Goal: Find specific page/section: Find specific page/section

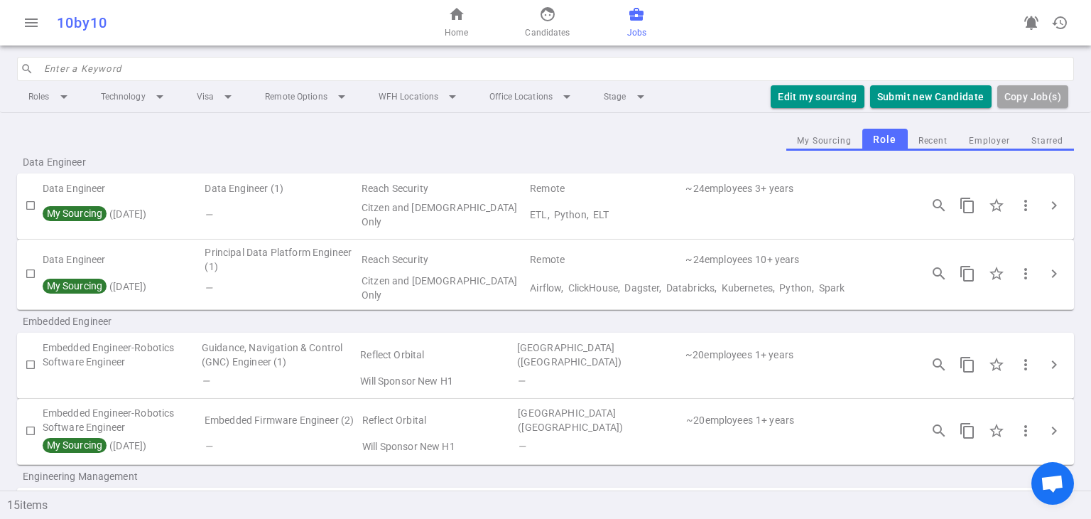
scroll to position [212, 0]
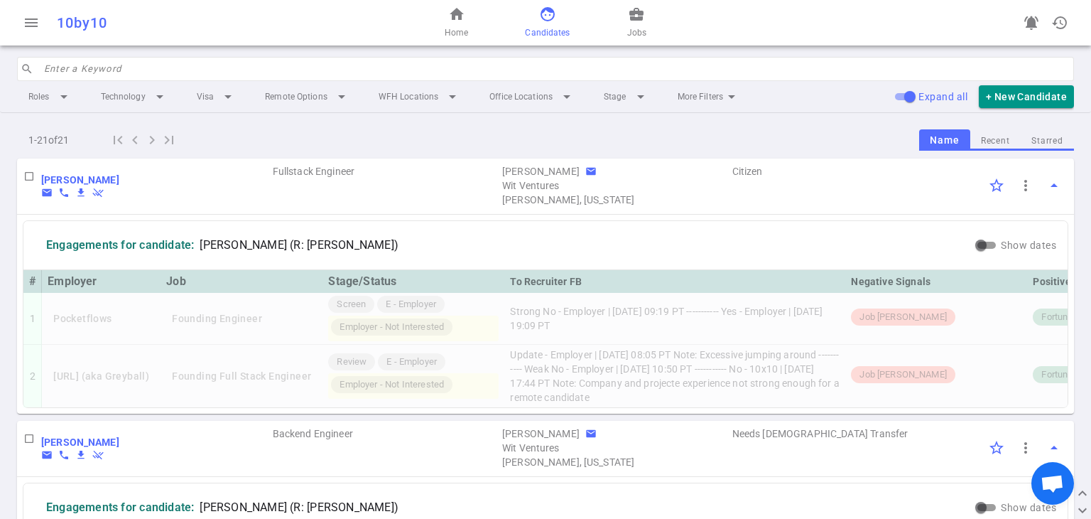
click at [161, 72] on input "search" at bounding box center [555, 69] width 1022 height 23
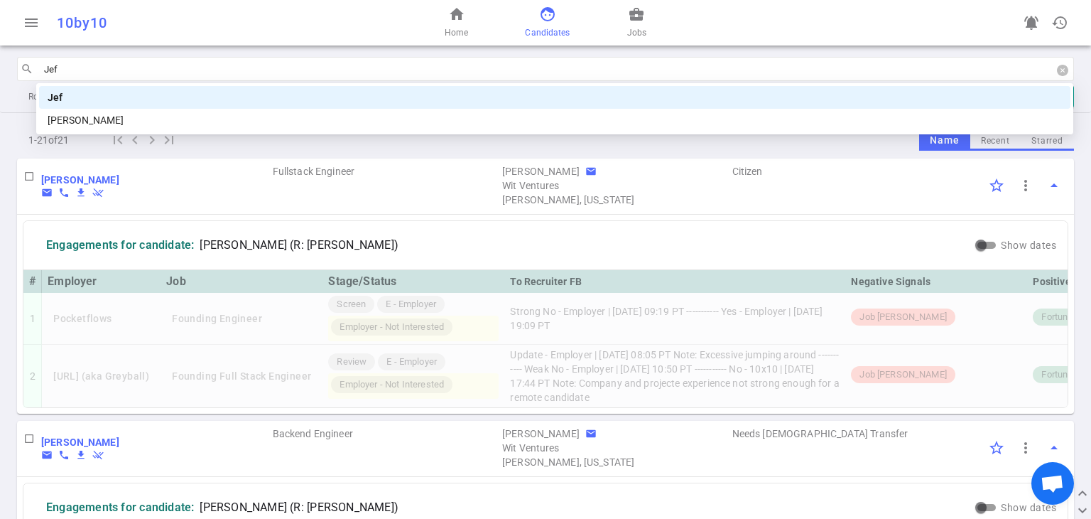
type input "Jeff"
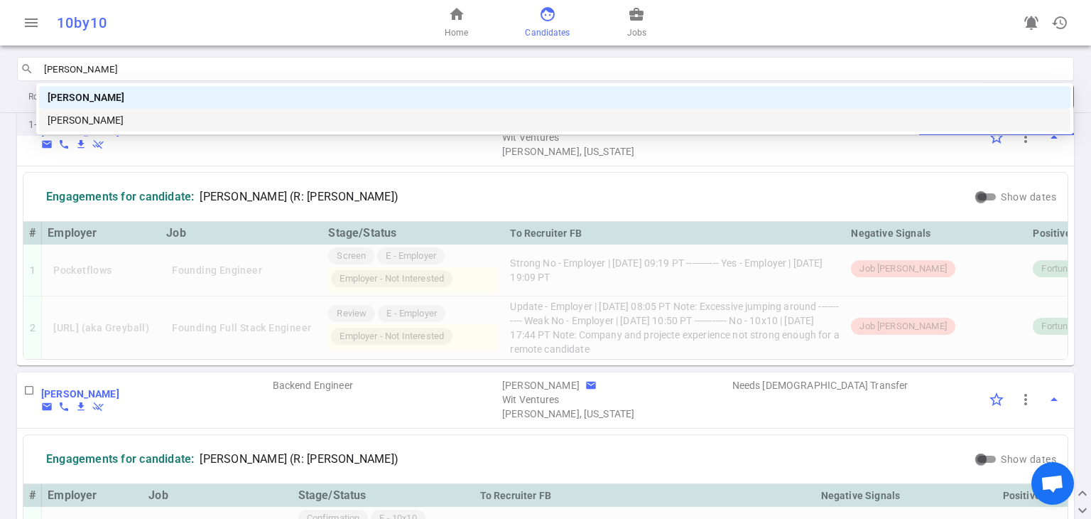
scroll to position [70, 0]
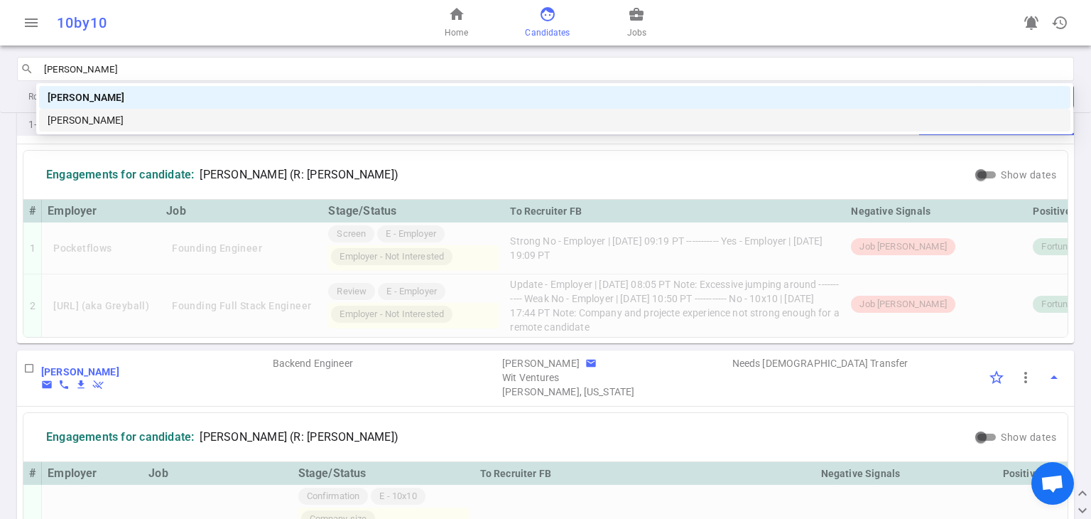
click at [161, 117] on div "Jeff Shomali" at bounding box center [555, 120] width 1014 height 16
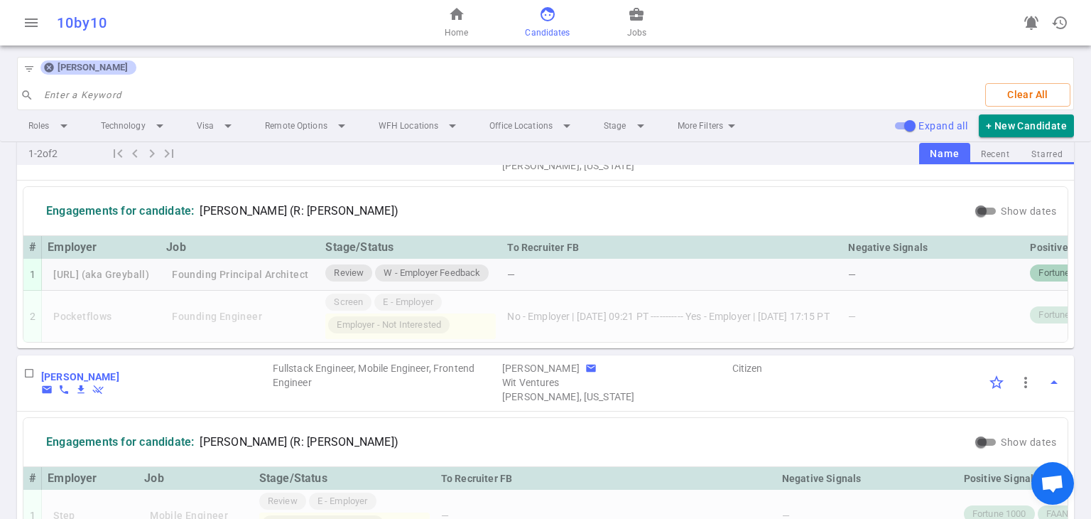
scroll to position [70, 0]
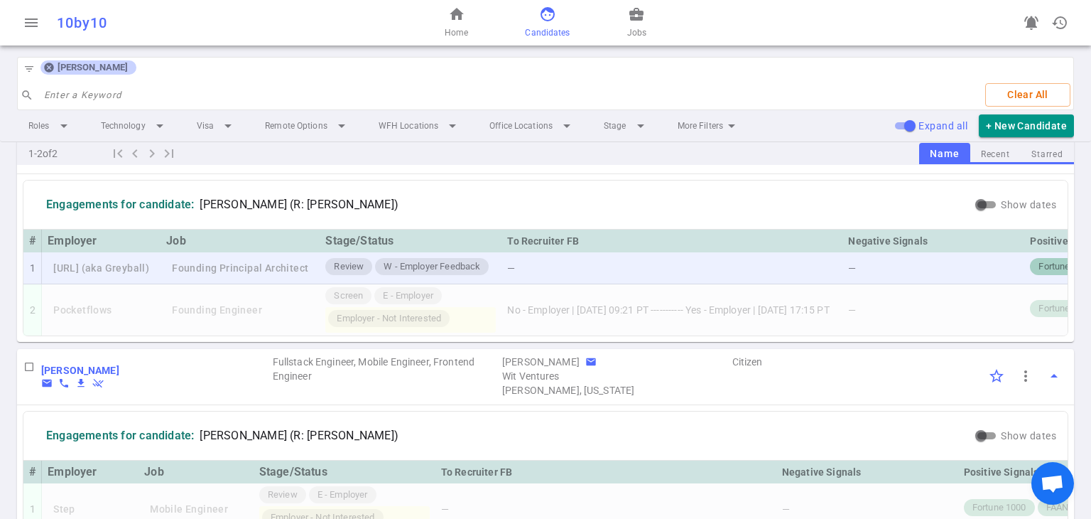
click at [826, 273] on td "—" at bounding box center [672, 268] width 341 height 33
